Goal: Task Accomplishment & Management: Manage account settings

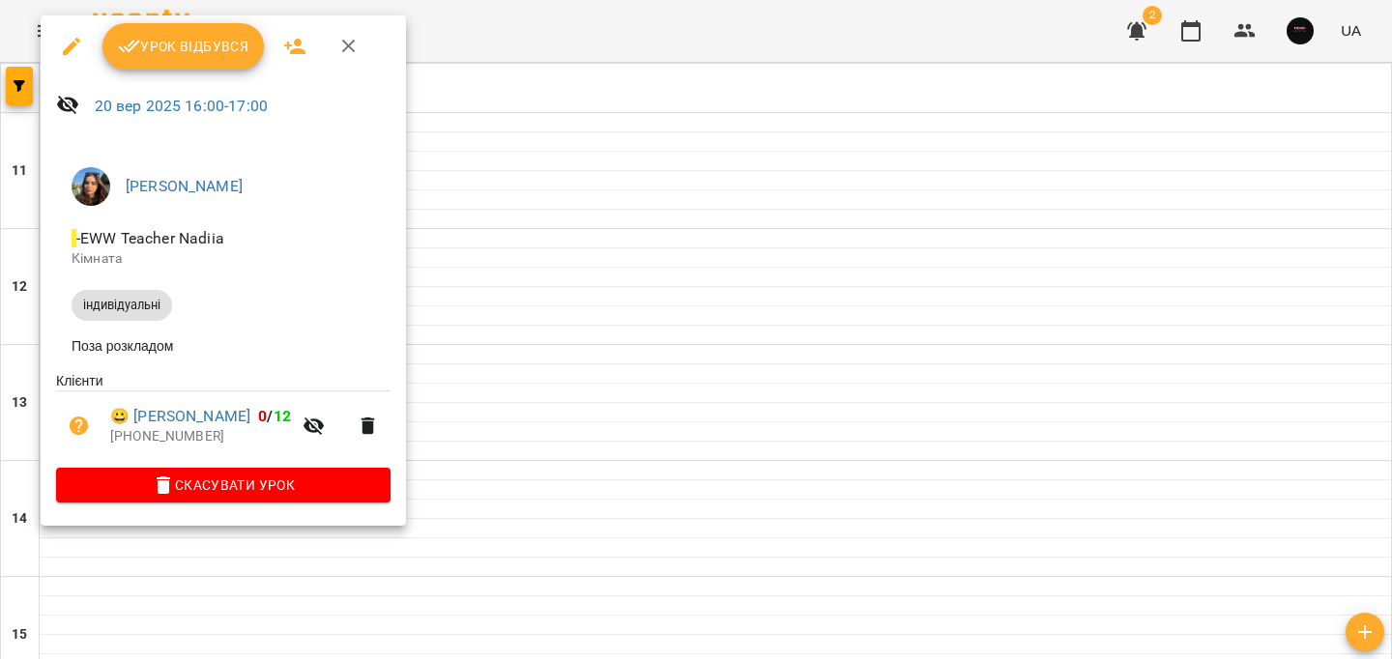
click at [205, 518] on div "Верютіна Надія Вадимівна - EWW Teacher Nadiia Кімната індивідуальні Поза розкла…" at bounding box center [224, 331] width 366 height 391
click at [206, 493] on span "Скасувати Урок" at bounding box center [224, 485] width 304 height 23
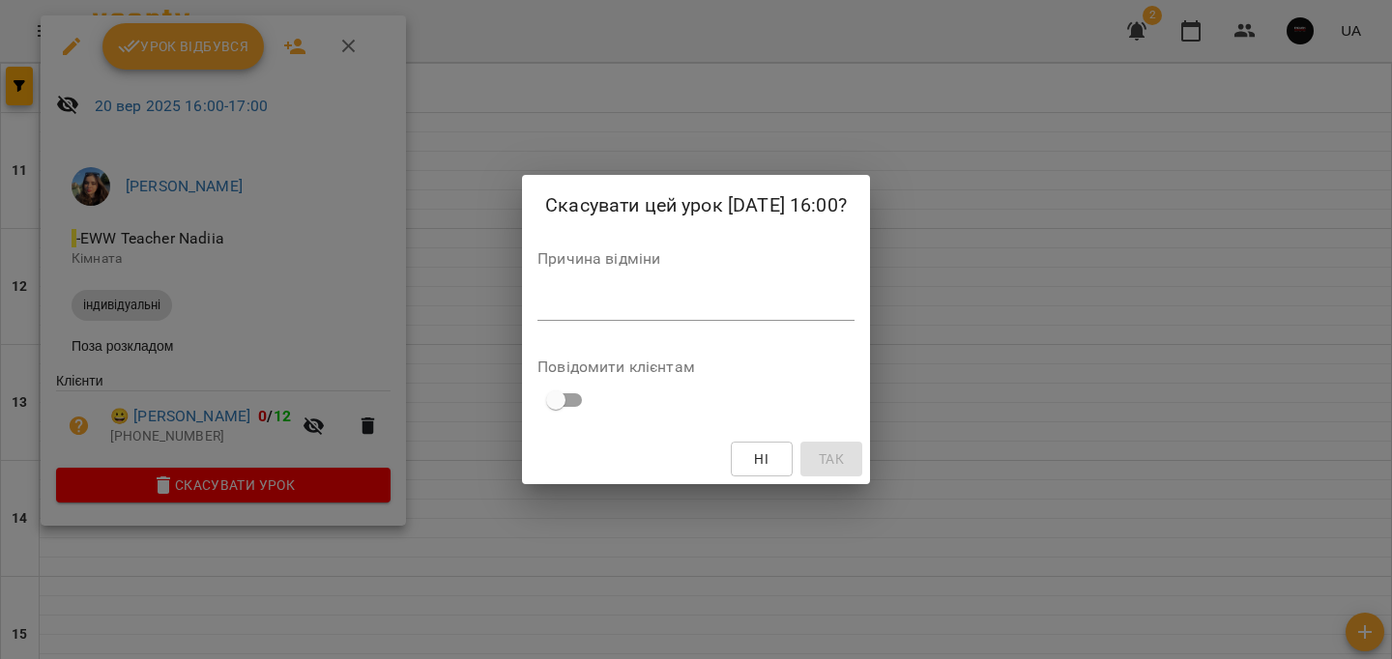
click at [564, 304] on textarea at bounding box center [696, 305] width 317 height 18
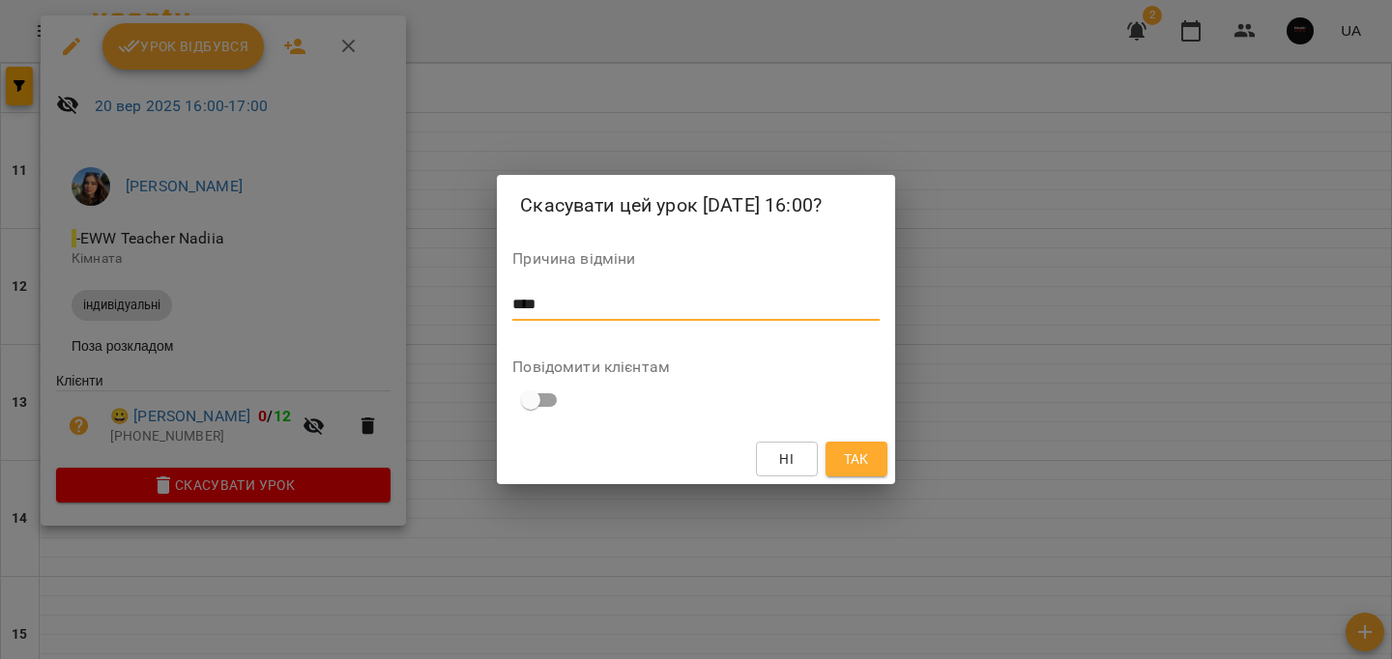
type textarea "****"
click at [834, 446] on button "Так" at bounding box center [857, 459] width 62 height 35
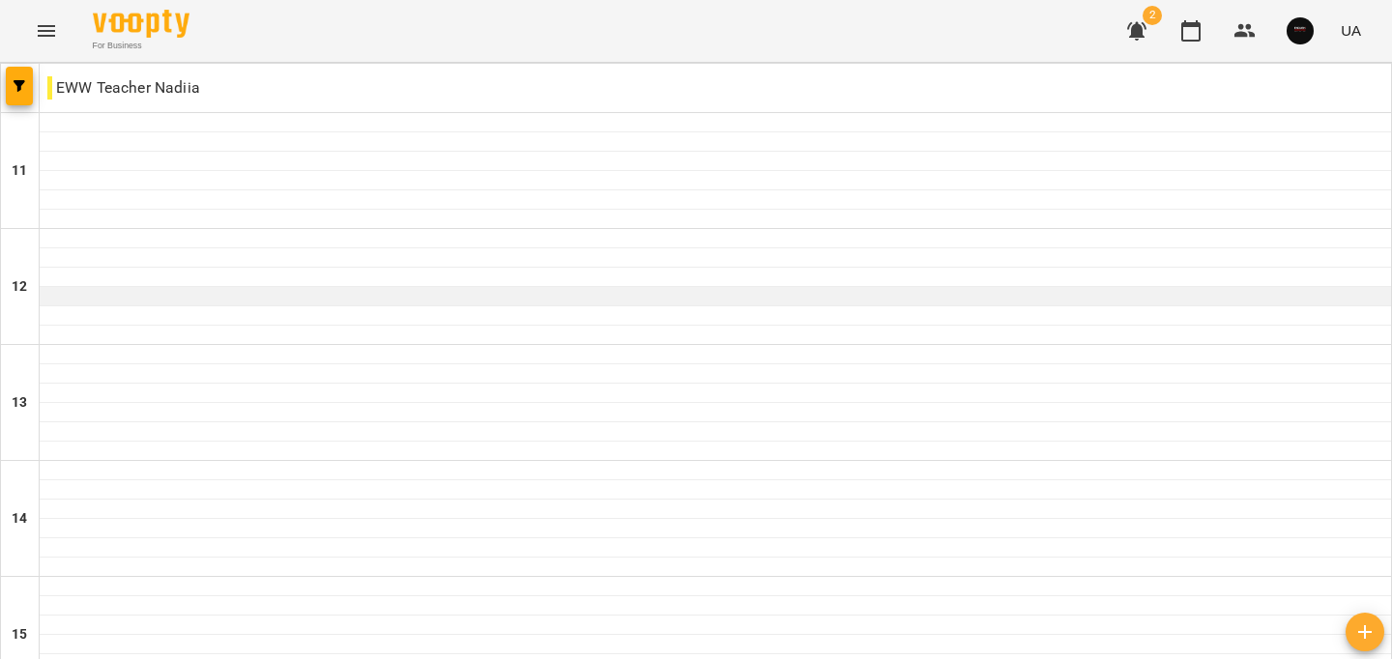
scroll to position [975, 0]
